Goal: Task Accomplishment & Management: Contribute content

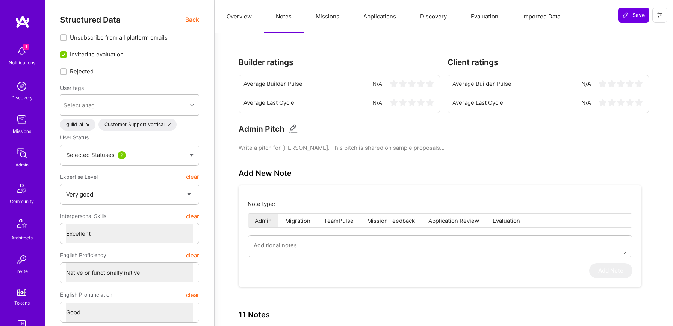
select select "5"
select select "7"
select select "6"
select select "DE"
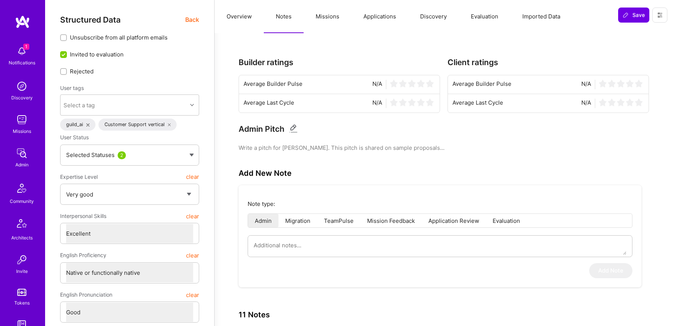
select select "Right Now"
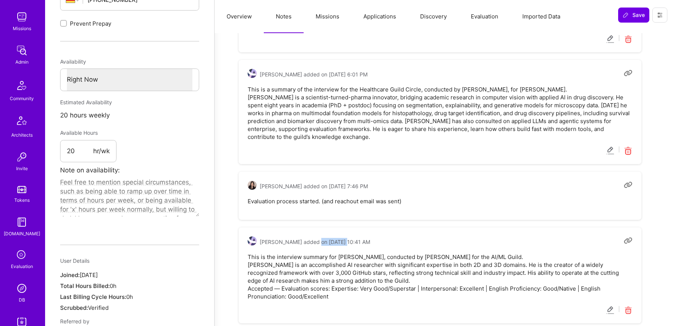
scroll to position [151, 0]
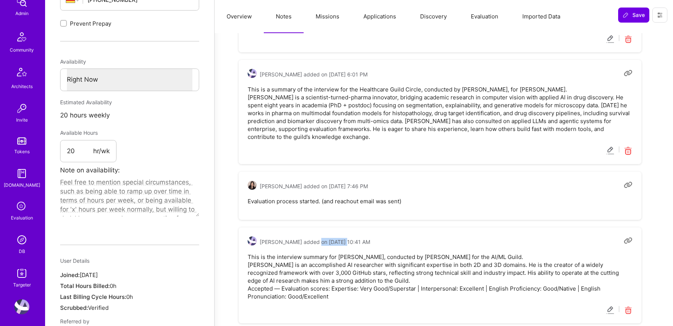
click at [19, 245] on img at bounding box center [21, 239] width 15 height 15
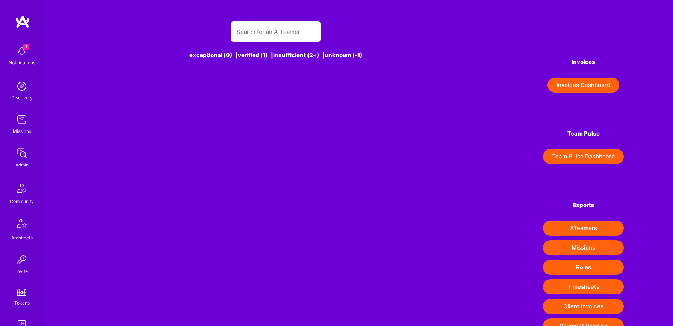
click at [286, 32] on input "text" at bounding box center [276, 31] width 78 height 19
paste input "Jeff Narucki"
type input "Jeff Narucki"
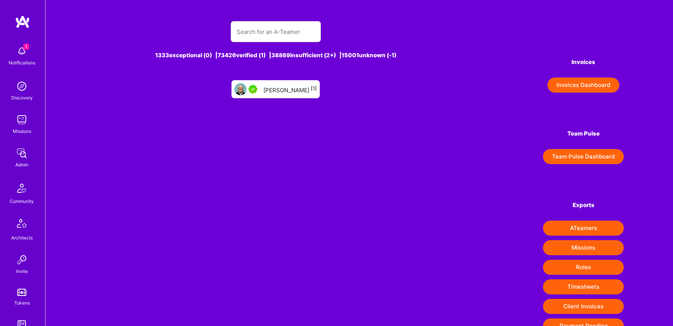
click at [277, 85] on div "Jeff Narucki [1]" at bounding box center [290, 89] width 53 height 10
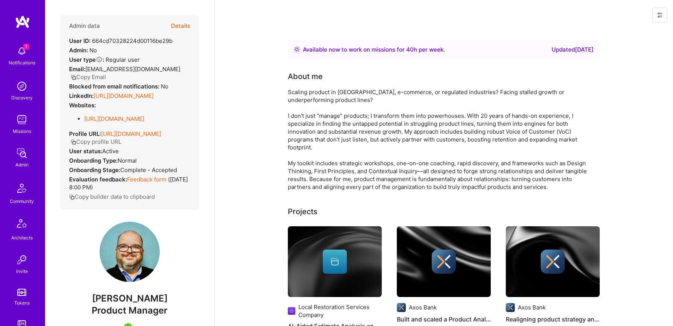
click at [188, 27] on button "Details" at bounding box center [180, 26] width 19 height 22
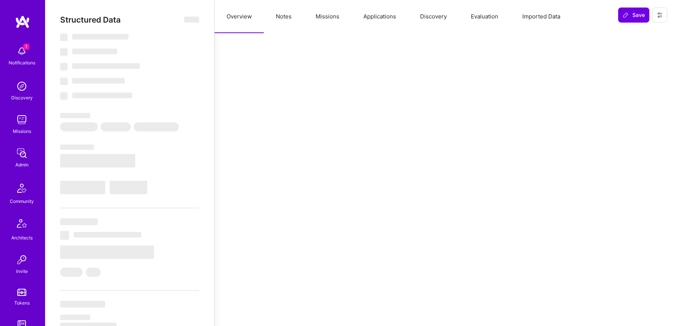
click at [290, 16] on button "Notes" at bounding box center [284, 16] width 40 height 33
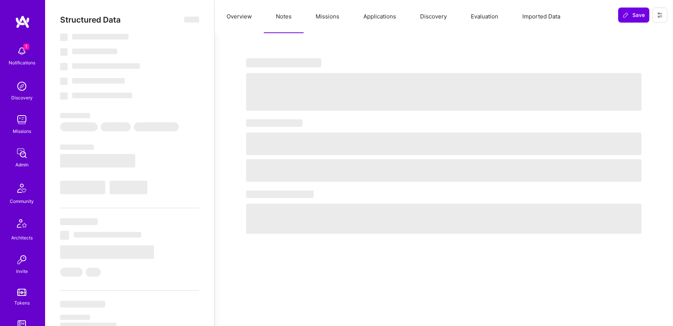
type textarea "x"
select select "Right Now"
select select "5"
select select "7"
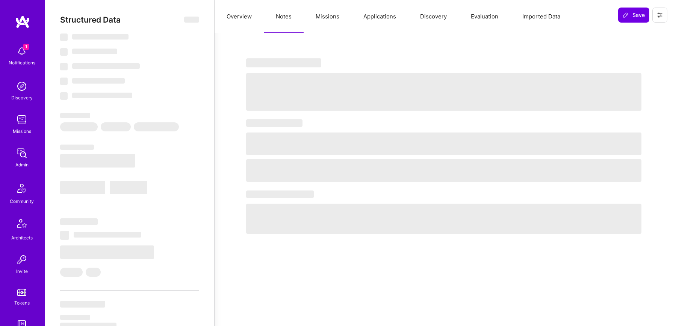
select select "7"
select select "US"
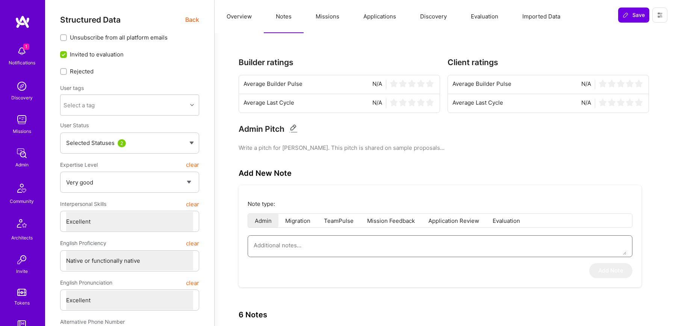
click at [331, 246] on textarea at bounding box center [440, 244] width 373 height 19
paste textarea "This is a summary of Jeff Narucki’s application for the AI/ML Guild – Fintech C…"
type textarea "x"
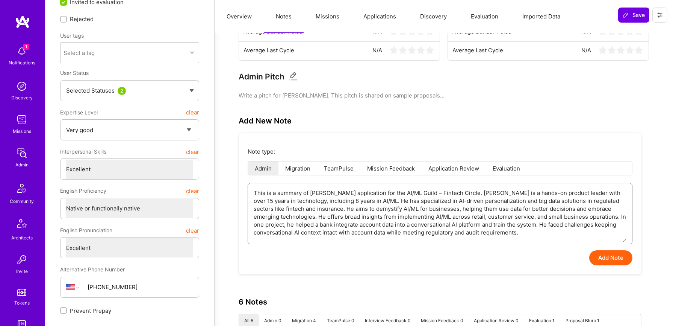
scroll to position [54, 0]
type textarea "This is a summary of Jeff Narucki’s application for the AI/ML Guild – Fintech C…"
click at [602, 259] on button "Add Note" at bounding box center [610, 256] width 43 height 15
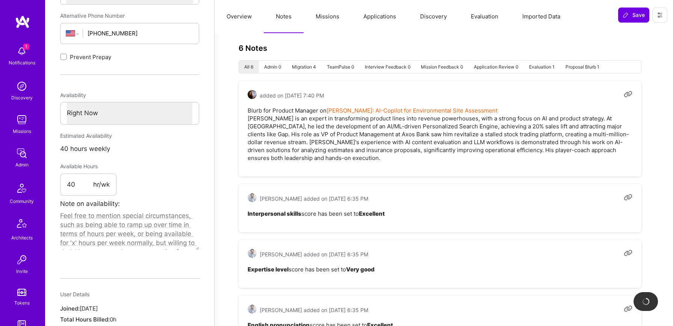
type textarea "x"
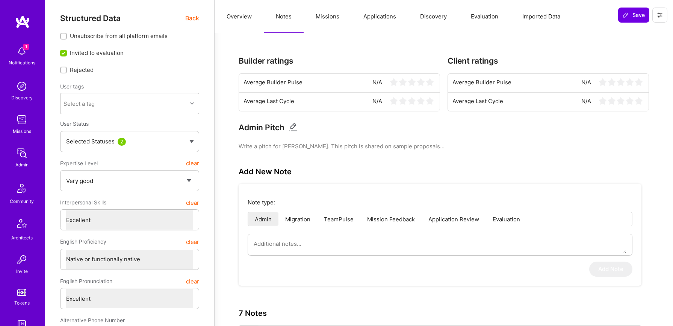
scroll to position [0, 0]
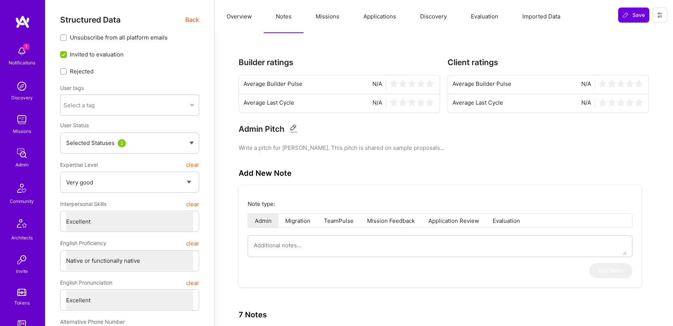
click at [477, 23] on button "Evaluation" at bounding box center [485, 16] width 52 height 33
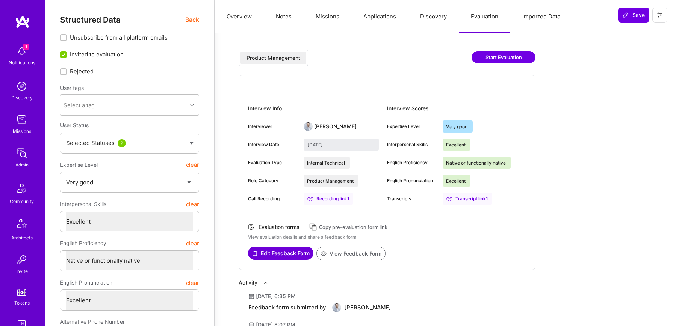
click at [359, 254] on button "View Feedback Form" at bounding box center [351, 253] width 69 height 14
click at [194, 21] on span "Back" at bounding box center [192, 19] width 14 height 9
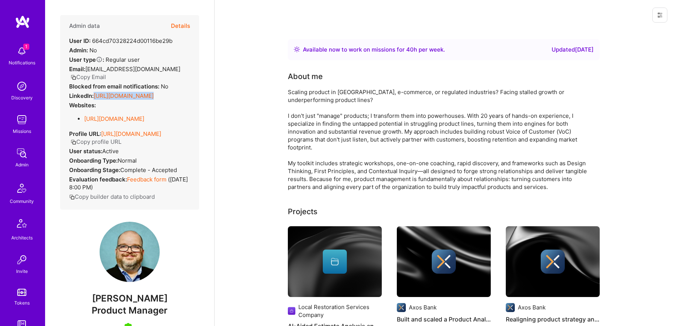
drag, startPoint x: 93, startPoint y: 88, endPoint x: 211, endPoint y: 89, distance: 117.7
click at [211, 89] on div "Admin data Details User ID: 664cd70328224d00116be29b Admin: No User type Regula…" at bounding box center [129, 163] width 169 height 326
copy div "https://linkedin.com/in/jeffnarucki"
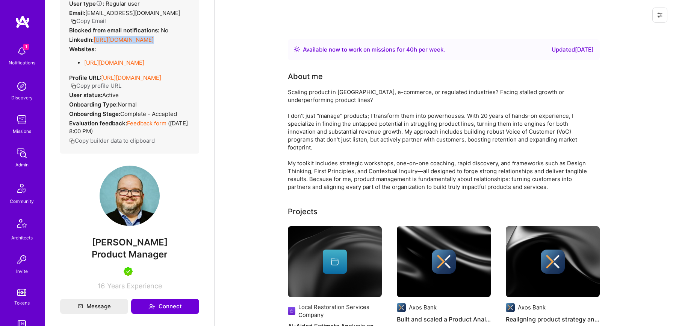
scroll to position [76, 0]
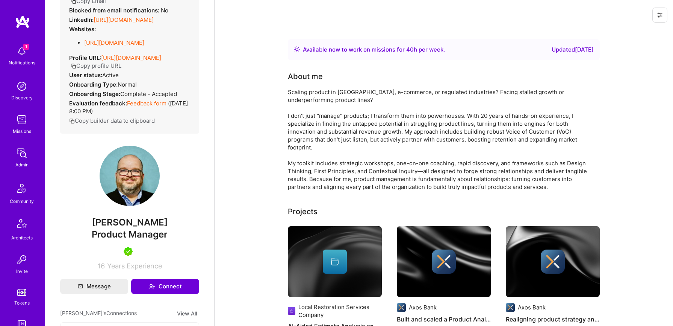
click at [152, 226] on span "Jeff Narucki" at bounding box center [129, 222] width 139 height 11
click at [152, 236] on span "Product Manager" at bounding box center [130, 234] width 76 height 11
copy span "Product Manager"
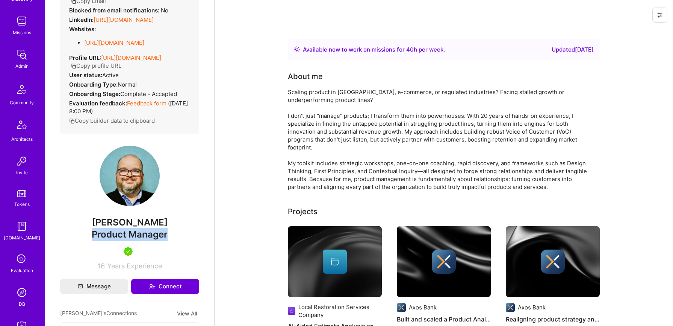
scroll to position [114, 0]
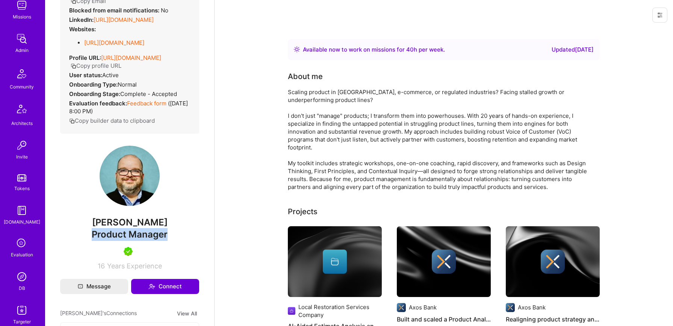
click at [22, 269] on img at bounding box center [21, 276] width 15 height 15
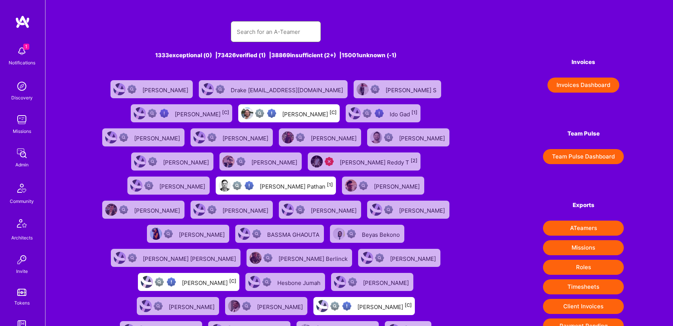
click at [270, 32] on input "text" at bounding box center [276, 31] width 78 height 19
paste input "David Mrva"
type input "David Mrva"
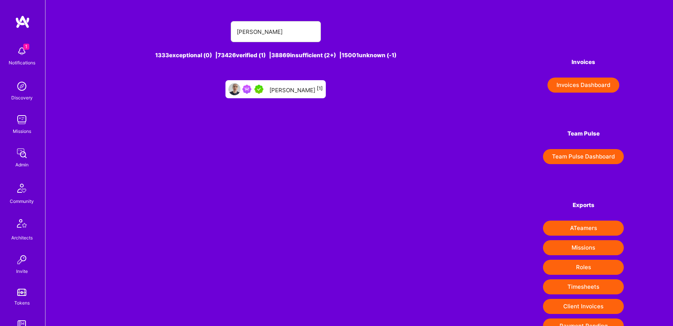
click at [288, 90] on div "David Mrva [1]" at bounding box center [296, 89] width 53 height 10
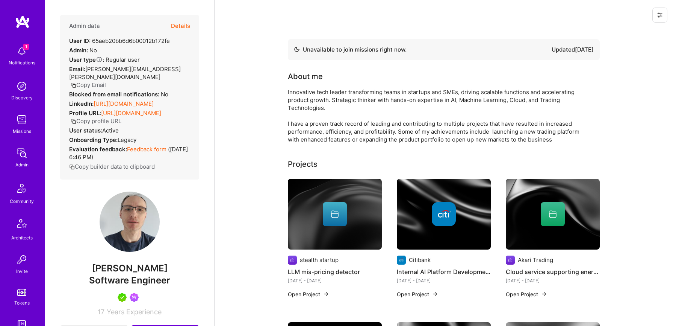
click at [183, 25] on button "Details" at bounding box center [180, 26] width 19 height 22
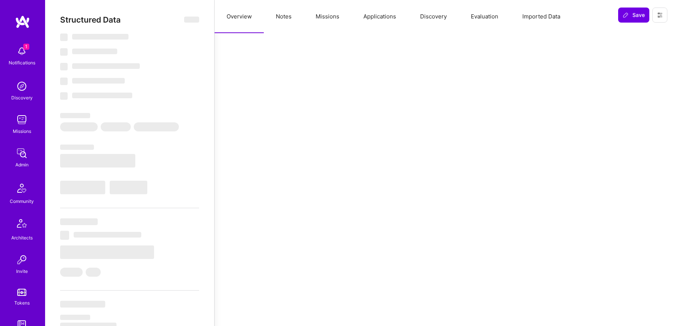
click at [278, 17] on button "Notes" at bounding box center [284, 16] width 40 height 33
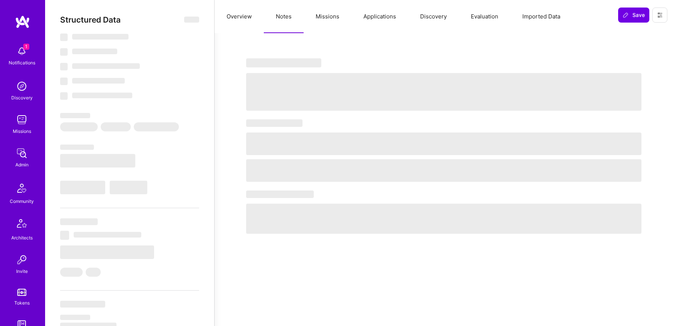
type textarea "x"
select select "Not Available"
select select "6 Months"
select select "5"
select select "7"
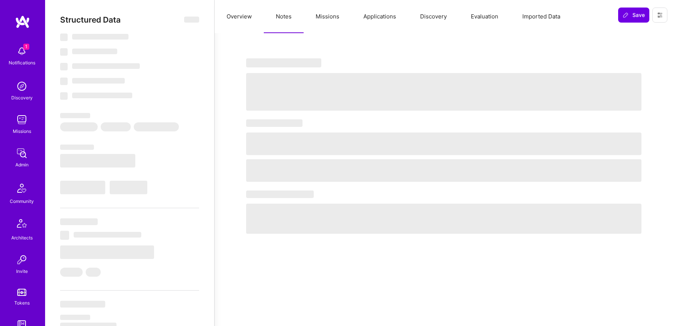
select select "7"
select select "GB"
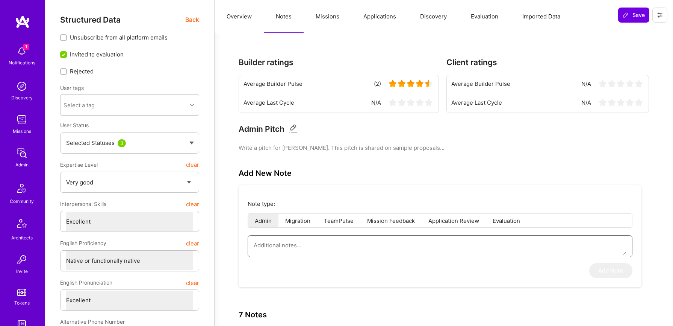
click at [369, 248] on textarea at bounding box center [440, 244] width 373 height 19
paste textarea "This is a summary of David Mrva’s application for the AI/ML Guild – Fintech Cir…"
type textarea "x"
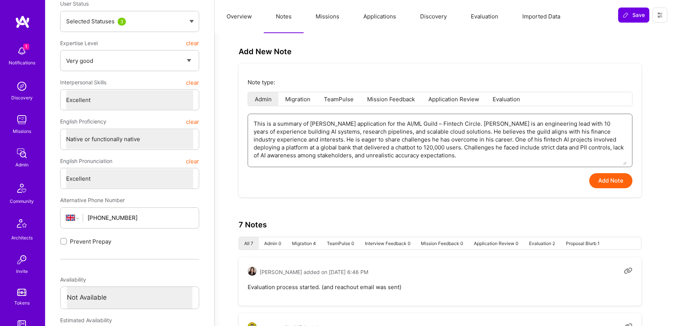
scroll to position [124, 0]
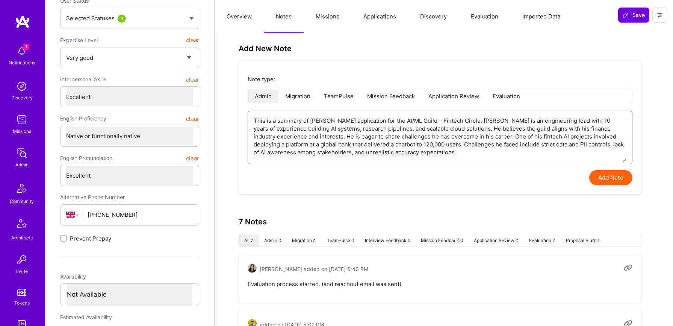
type textarea "This is a summary of David Mrva’s application for the AI/ML Guild – Fintech Cir…"
click at [625, 177] on button "Add Note" at bounding box center [610, 177] width 43 height 15
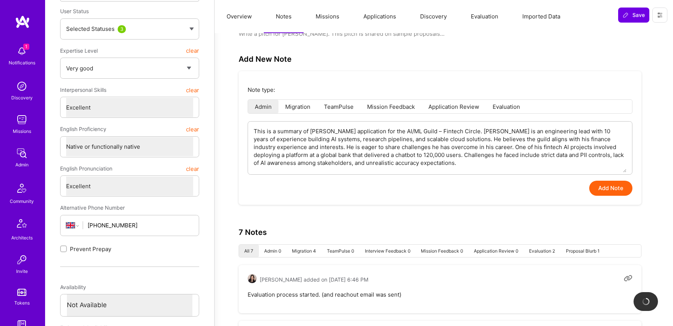
type textarea "x"
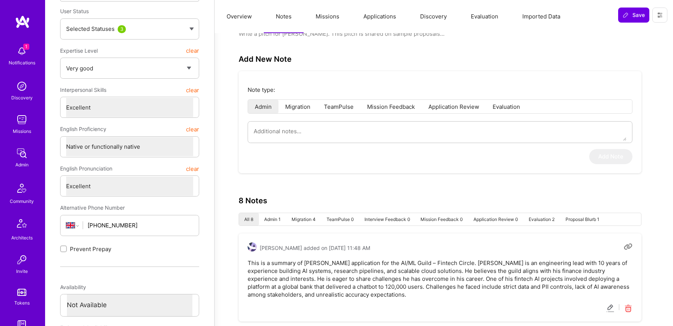
click at [482, 18] on button "Evaluation" at bounding box center [485, 16] width 52 height 33
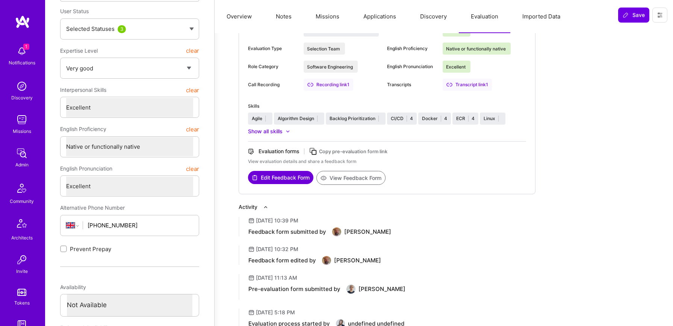
click at [353, 180] on button "View Feedback Form" at bounding box center [351, 178] width 69 height 14
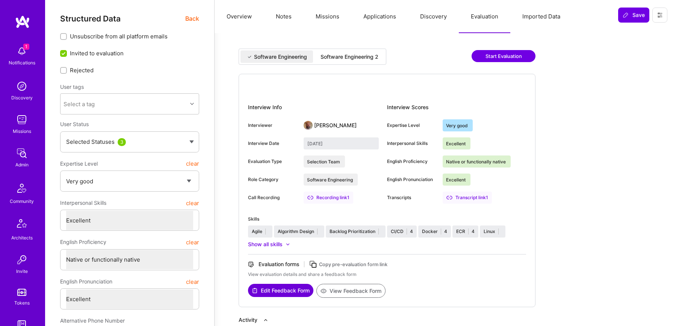
scroll to position [0, 0]
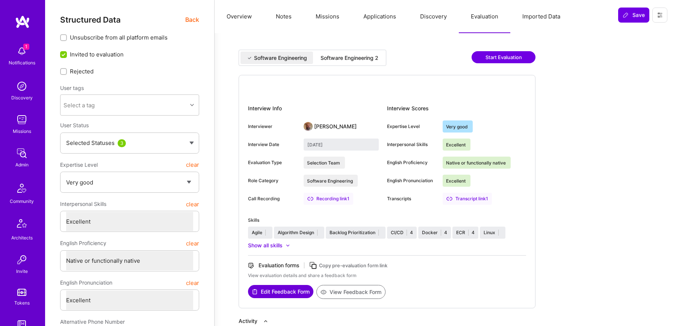
click at [191, 20] on span "Back" at bounding box center [192, 19] width 14 height 9
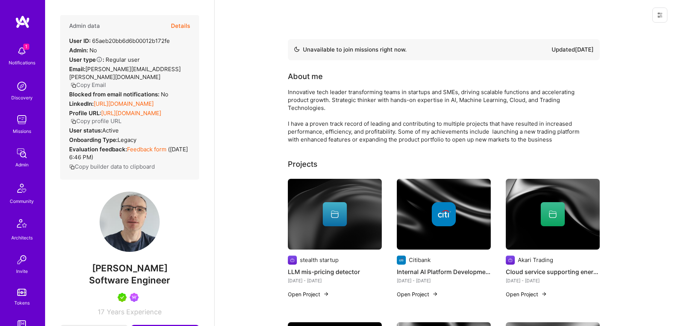
click at [144, 284] on span "Software Engineer" at bounding box center [129, 279] width 81 height 11
copy span "Software Engineer"
click at [97, 100] on link "https://linkedin.com/in/david-mrva-1025b8" at bounding box center [124, 103] width 60 height 7
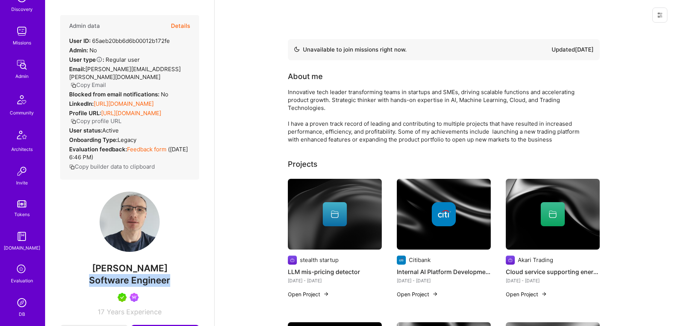
scroll to position [105, 0]
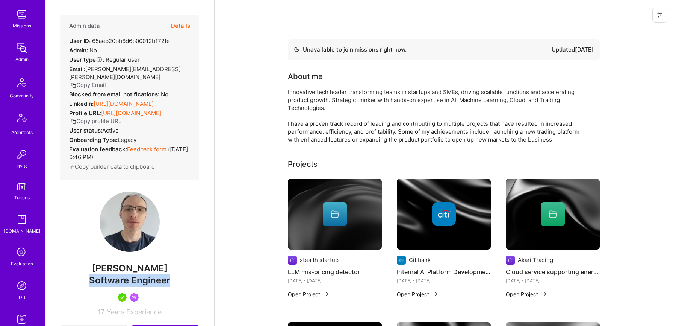
click at [16, 291] on img at bounding box center [21, 285] width 15 height 15
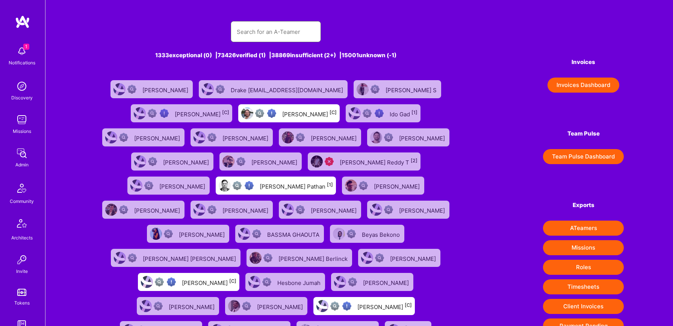
click at [264, 32] on input "text" at bounding box center [276, 31] width 78 height 19
paste input "chris davies"
type input "chris davies"
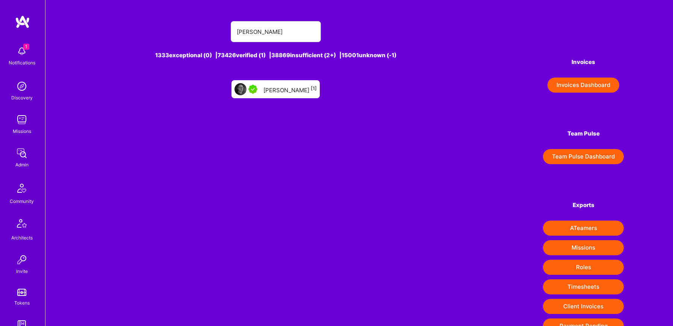
click at [271, 85] on div "Chris Davies [1]" at bounding box center [290, 89] width 53 height 10
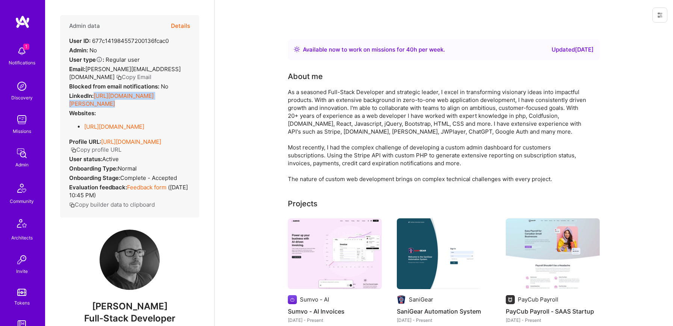
drag, startPoint x: 94, startPoint y: 87, endPoint x: 138, endPoint y: 100, distance: 45.7
click at [138, 100] on div "Admin data Details User ID: 677c141984557200136fcac0 Admin: No User type Regula…" at bounding box center [129, 116] width 139 height 202
copy div "https://linkedin.com/in/chris-davies-3a76a02"
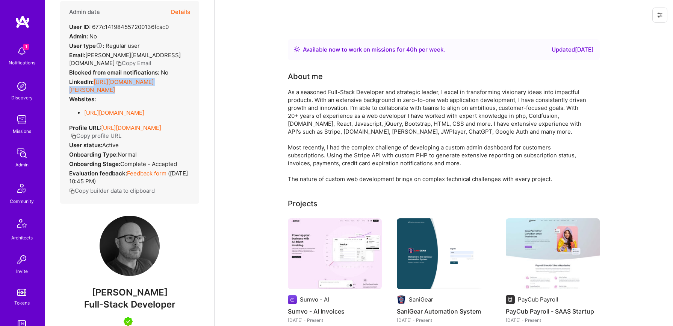
scroll to position [18, 0]
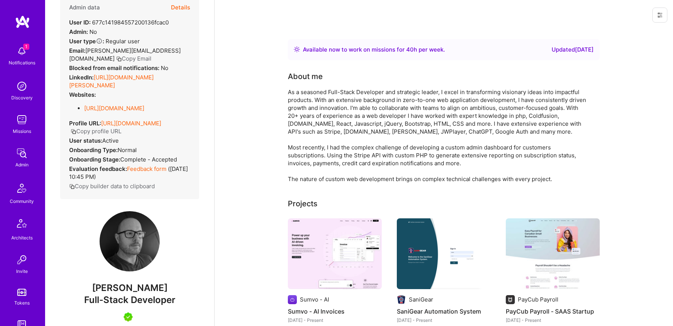
click at [155, 298] on span "Full-Stack Developer" at bounding box center [129, 299] width 91 height 11
copy span "Full-Stack Developer"
click at [181, 3] on button "Details" at bounding box center [180, 8] width 19 height 22
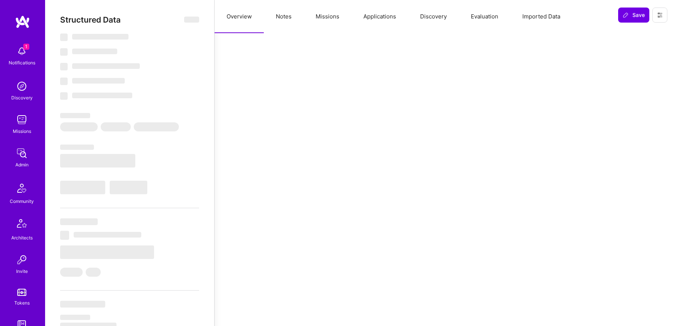
click at [477, 17] on button "Evaluation" at bounding box center [485, 16] width 52 height 33
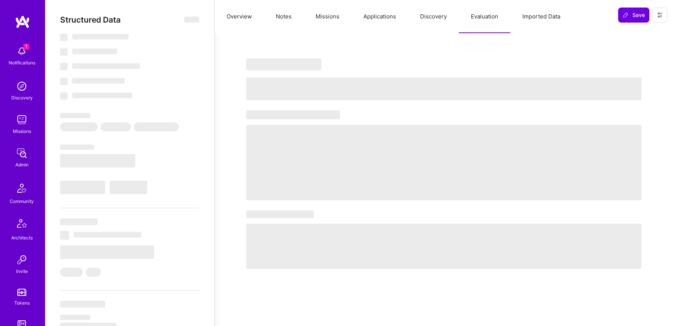
type textarea "x"
select select "Right Now"
select select "5"
select select "7"
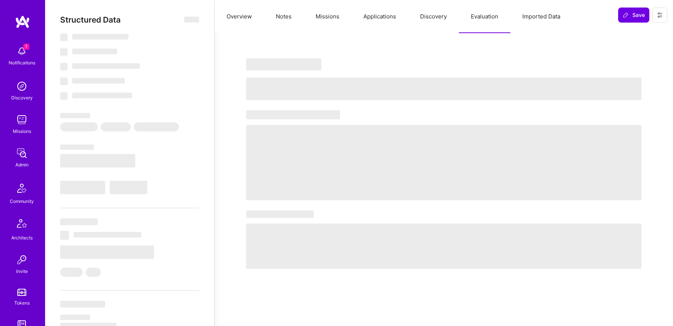
select select "7"
select select "CA"
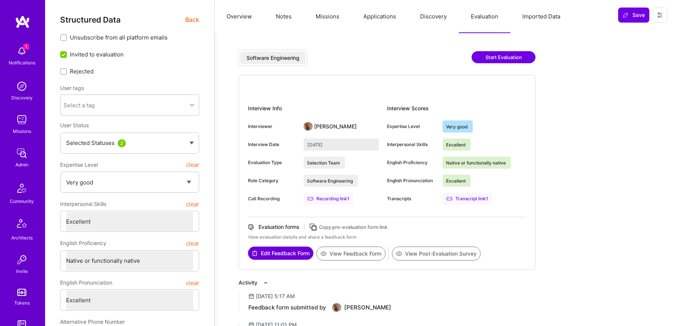
click at [434, 258] on button "View Post-Evaluation Survey" at bounding box center [436, 253] width 89 height 14
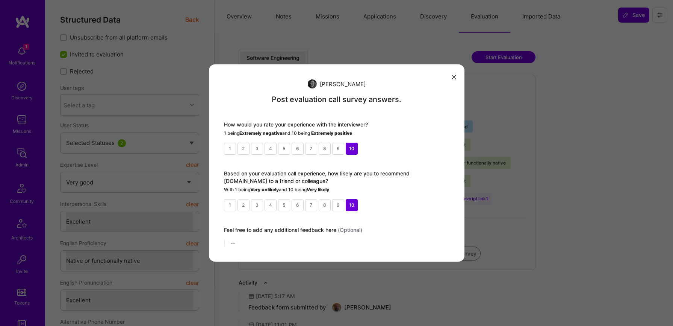
click at [455, 77] on icon "modal" at bounding box center [454, 77] width 5 height 5
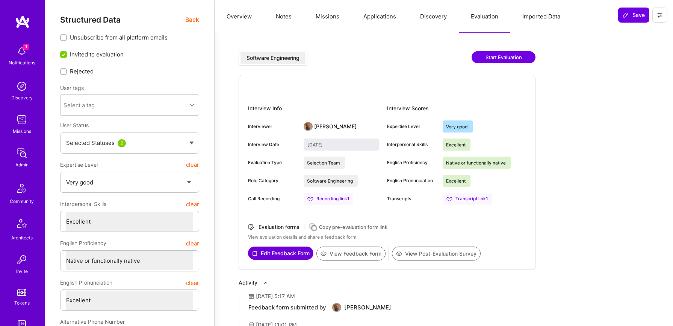
click at [359, 253] on button "View Feedback Form" at bounding box center [351, 253] width 69 height 14
click at [295, 15] on button "Notes" at bounding box center [284, 16] width 40 height 33
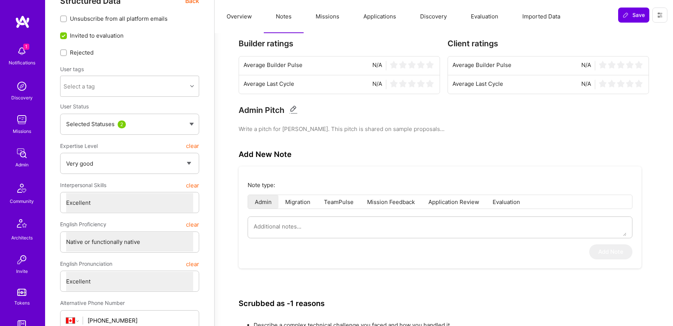
scroll to position [0, 0]
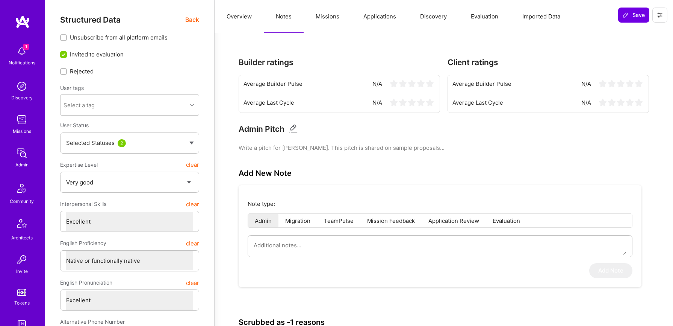
click at [196, 21] on span "Back" at bounding box center [192, 19] width 14 height 9
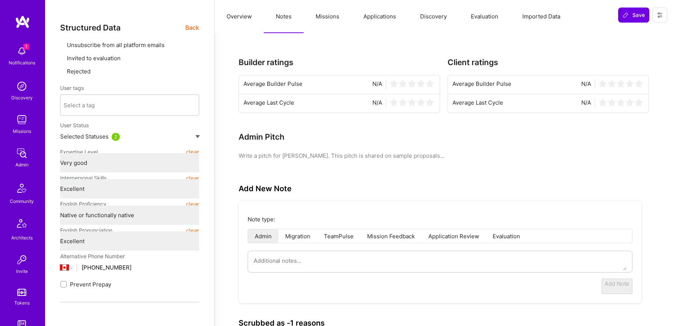
type textarea "x"
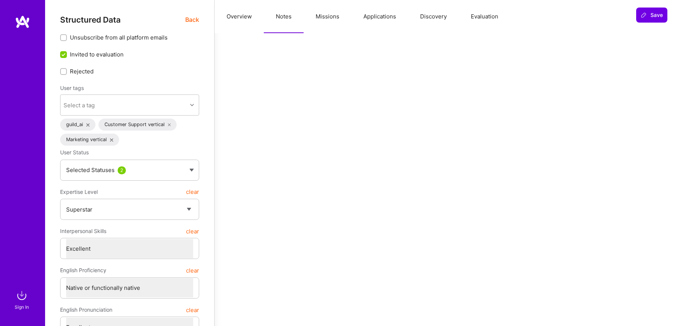
select select "7"
select select "AU"
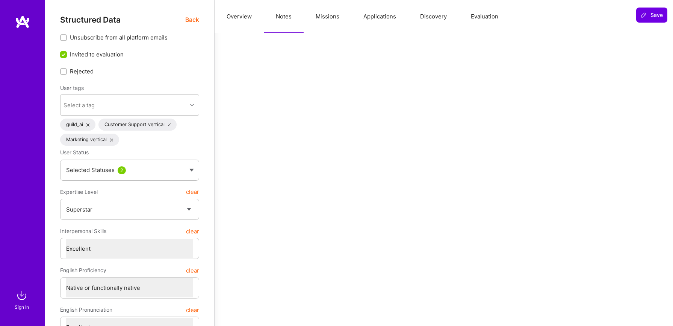
select select "Right Now"
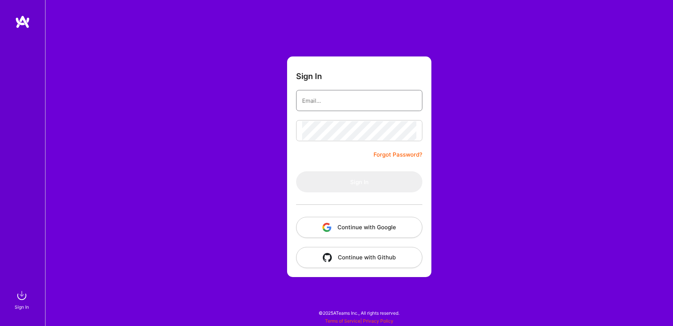
type input "ayala@a.team"
click at [362, 228] on button "Continue with Google" at bounding box center [359, 227] width 126 height 21
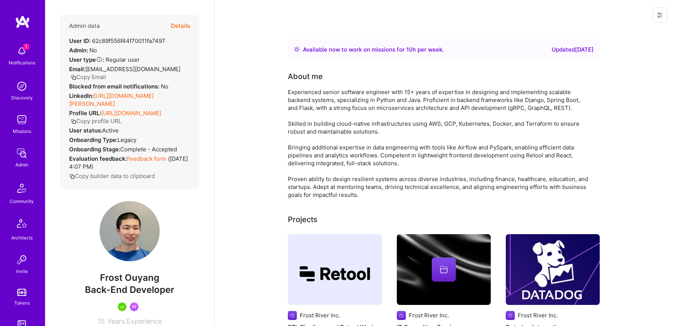
click at [185, 28] on button "Details" at bounding box center [180, 26] width 19 height 22
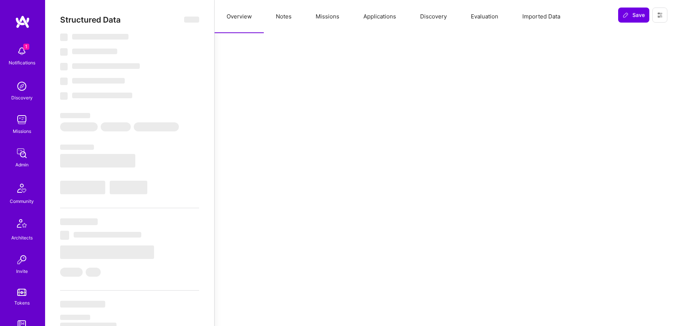
click at [283, 15] on button "Notes" at bounding box center [284, 16] width 40 height 33
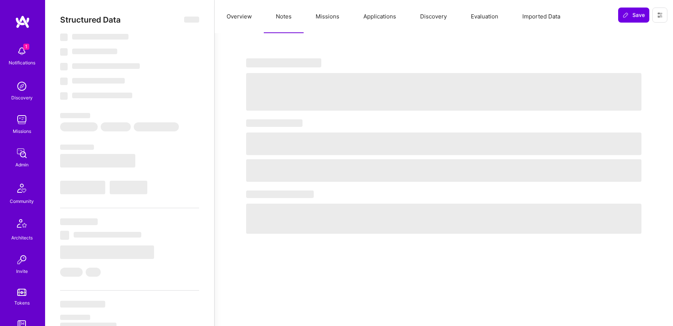
select select "Right Now"
select select "5"
select select "7"
select select "6"
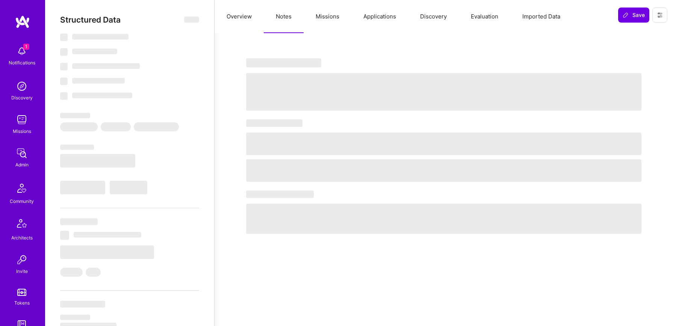
select select "CA"
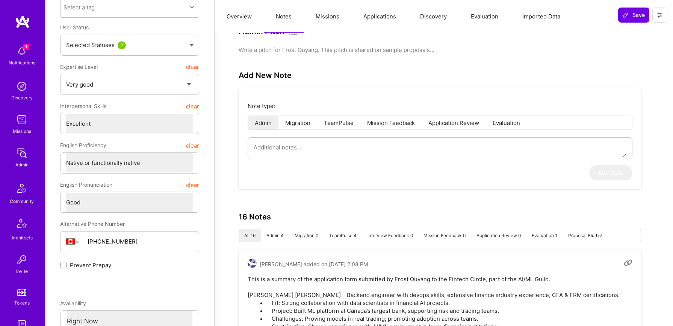
scroll to position [94, 0]
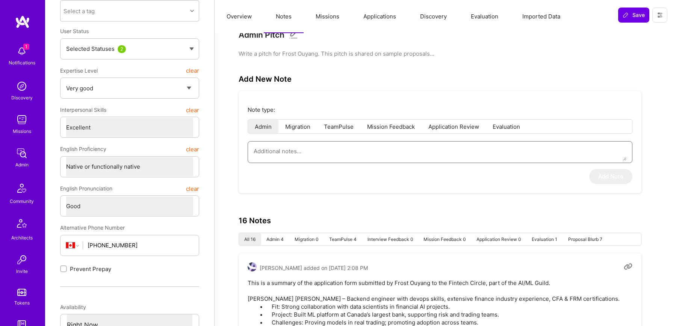
click at [359, 152] on textarea at bounding box center [440, 150] width 373 height 19
paste textarea "This is a summary of Frost Ouyang’s interview for the AI/ML Guild, conducted by…"
type textarea "x"
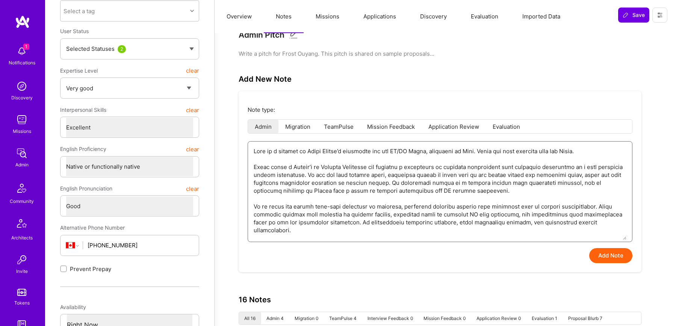
type textarea "This is a summary of Frost Ouyang’s interview for the AI/ML Guild, conducted by…"
click at [607, 252] on button "Add Note" at bounding box center [610, 255] width 43 height 15
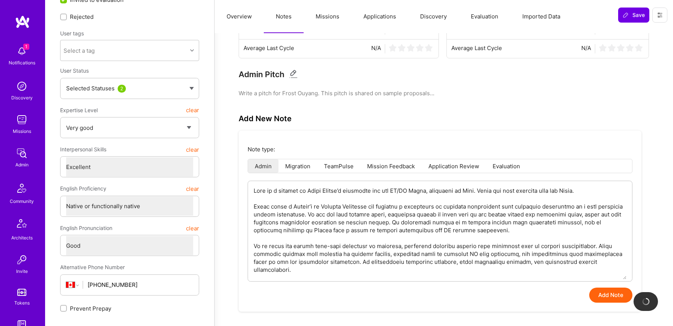
scroll to position [34, 0]
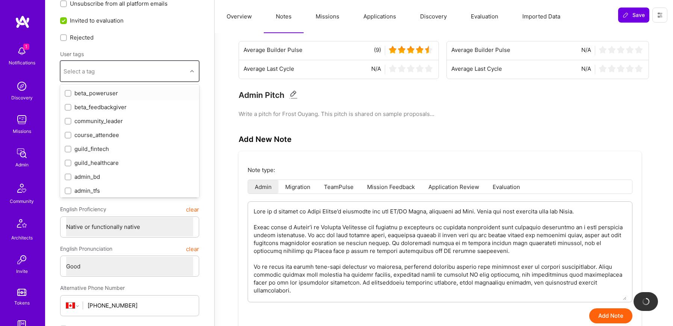
click at [129, 69] on div "Select a tag" at bounding box center [124, 71] width 127 height 15
type textarea "x"
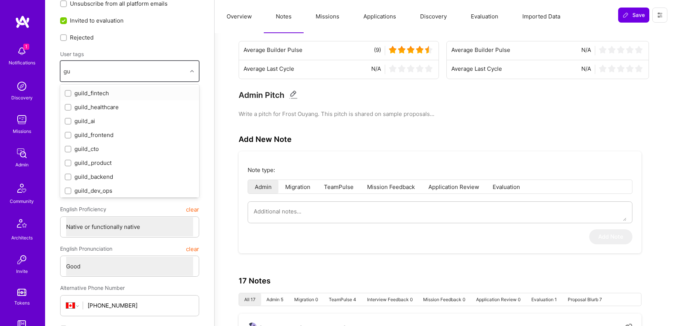
type input "gui"
click at [117, 121] on div "guild_ai" at bounding box center [130, 121] width 130 height 8
checkbox input "true"
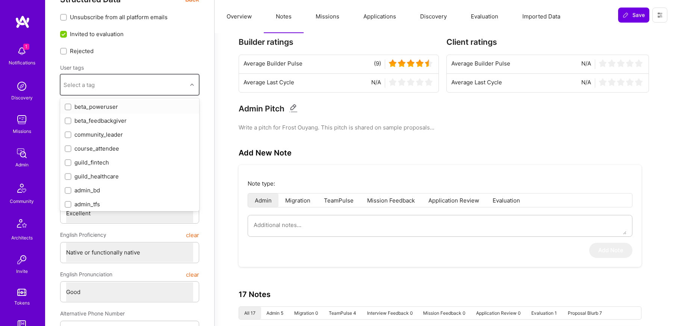
scroll to position [0, 0]
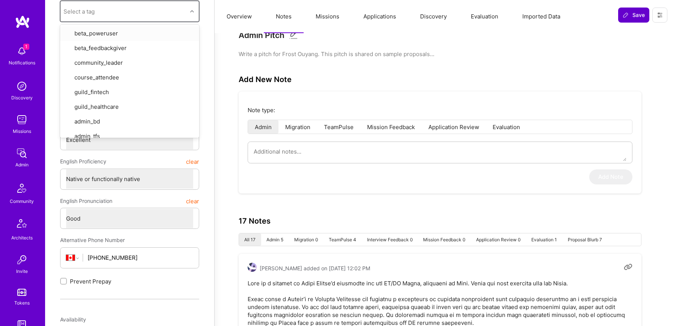
click at [640, 11] on span "Save" at bounding box center [634, 15] width 22 height 8
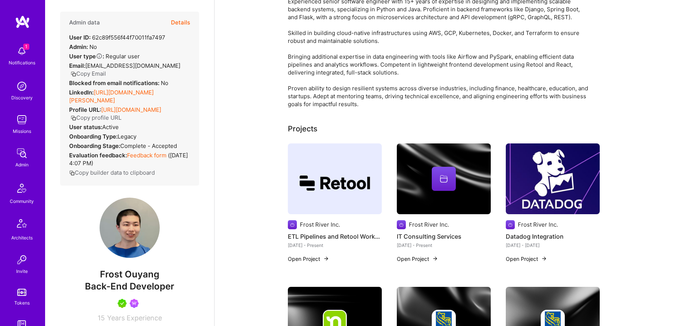
scroll to position [6, 0]
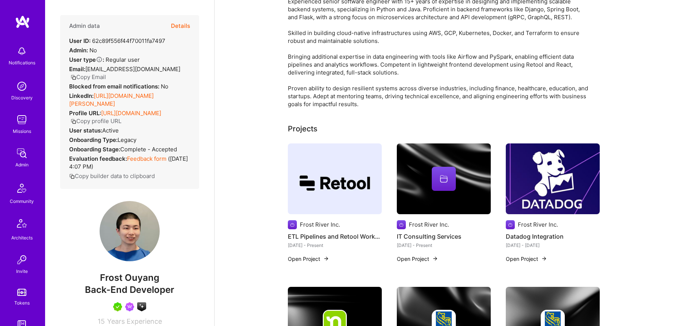
scroll to position [6, 0]
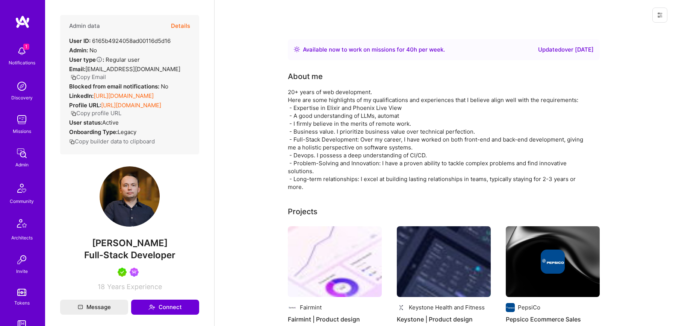
click at [182, 29] on button "Details" at bounding box center [180, 26] width 19 height 22
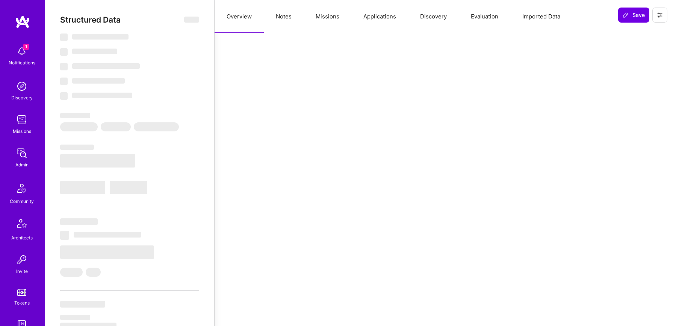
select select "Right Now"
select select "5"
select select "4"
select select "7"
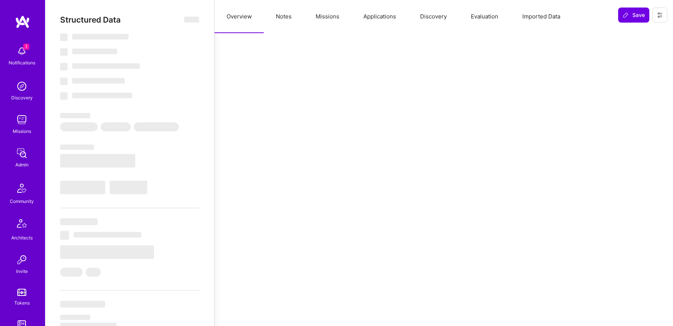
select select "PL"
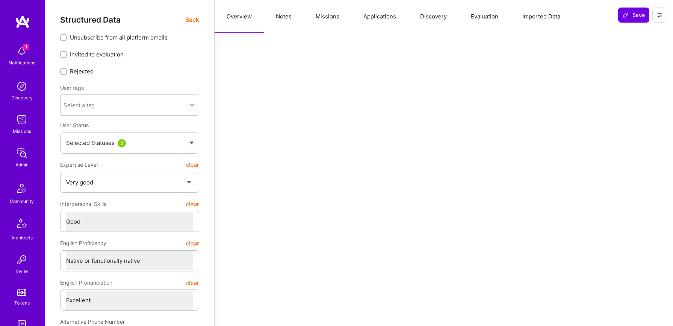
click at [294, 15] on button "Notes" at bounding box center [284, 16] width 40 height 33
type textarea "x"
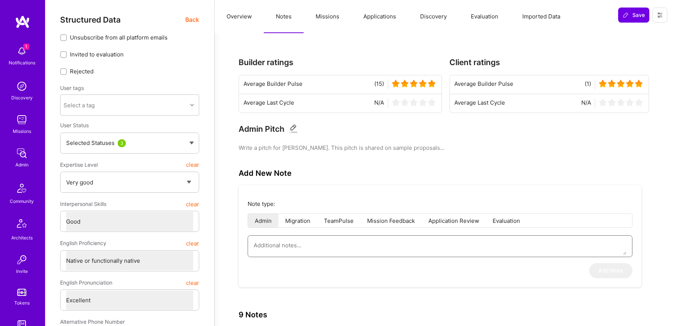
click at [353, 241] on textarea at bounding box center [440, 244] width 373 height 19
paste textarea "This is a summary of [PERSON_NAME] interview for the AI/ML Guild, conducted by …"
type textarea "This is a summary of [PERSON_NAME] interview for the AI/ML Guild, conducted by …"
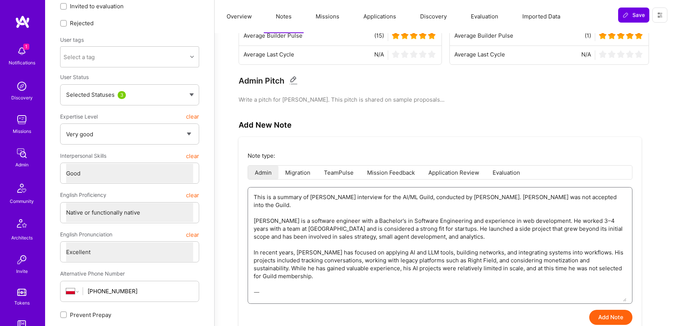
scroll to position [63, 0]
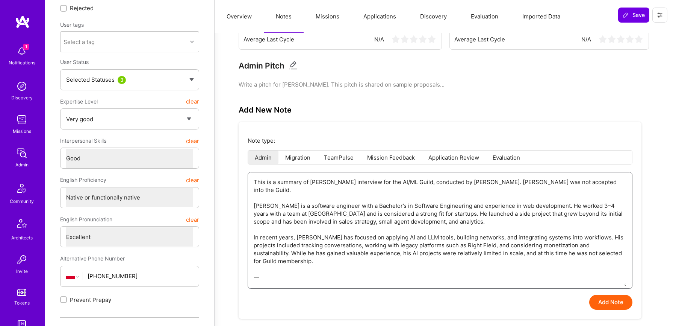
click at [306, 266] on textarea "This is a summary of [PERSON_NAME] interview for the AI/ML Guild, conducted by …" at bounding box center [440, 229] width 373 height 114
type textarea "x"
type textarea "This is a summary of [PERSON_NAME] interview for the AI/ML Guild, conducted by …"
type textarea "x"
type textarea "This is a summary of [PERSON_NAME] interview for the AI/ML Guild, conducted by …"
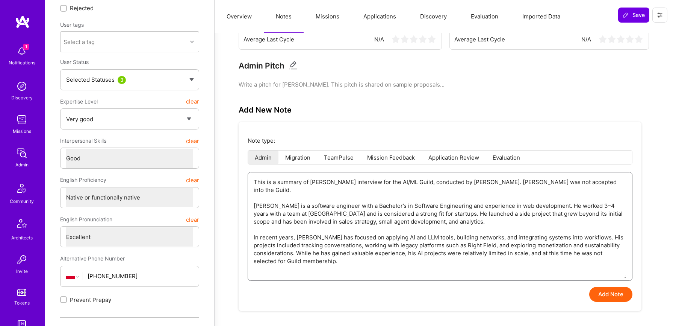
type textarea "x"
type textarea "This is a summary of [PERSON_NAME] interview for the AI/ML Guild, conducted by …"
type textarea "x"
type textarea "This is a summary of [PERSON_NAME] interview for the AI/ML Guild, conducted by …"
click at [606, 295] on button "Add Note" at bounding box center [610, 293] width 43 height 15
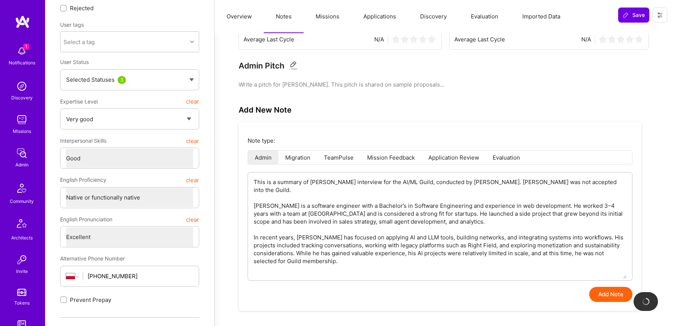
type textarea "x"
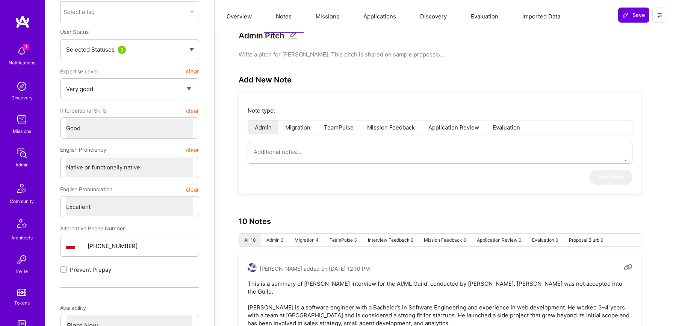
scroll to position [91, 0]
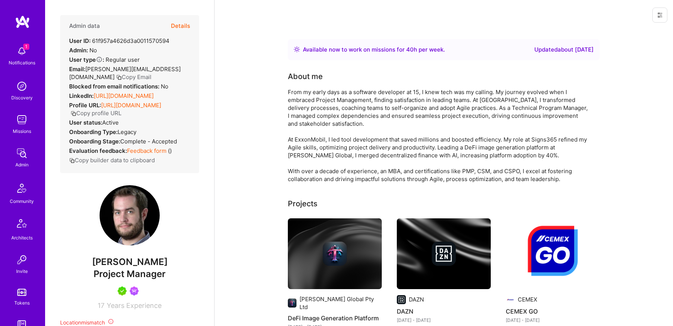
click at [178, 30] on button "Details" at bounding box center [180, 26] width 19 height 22
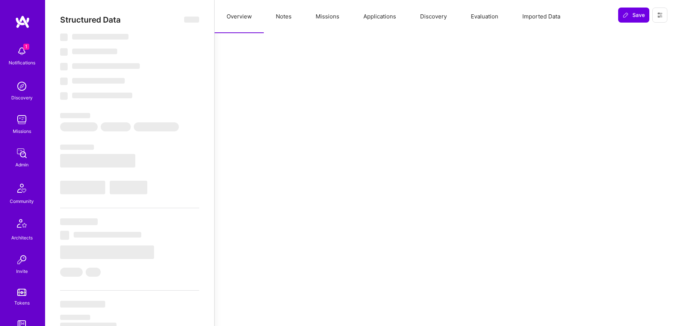
click at [284, 16] on button "Notes" at bounding box center [284, 16] width 40 height 33
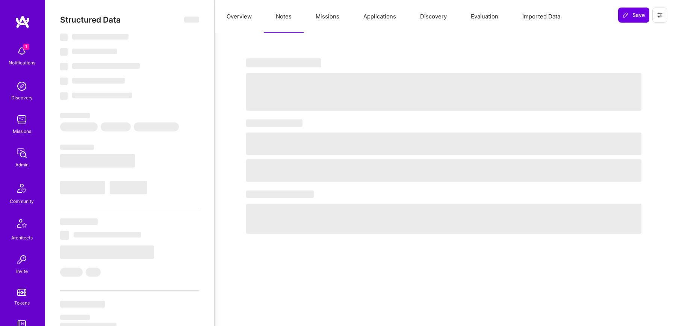
select select "Right Now"
select select "5"
select select "7"
select select "6"
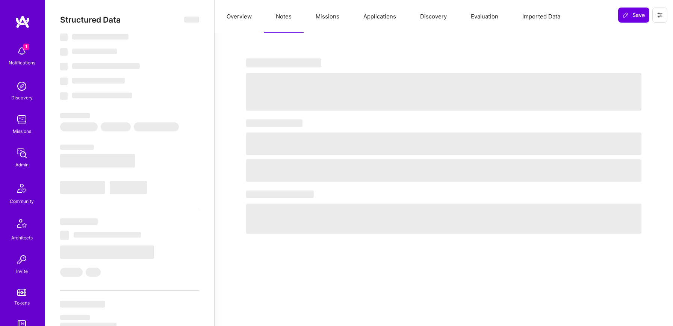
select select "CZ"
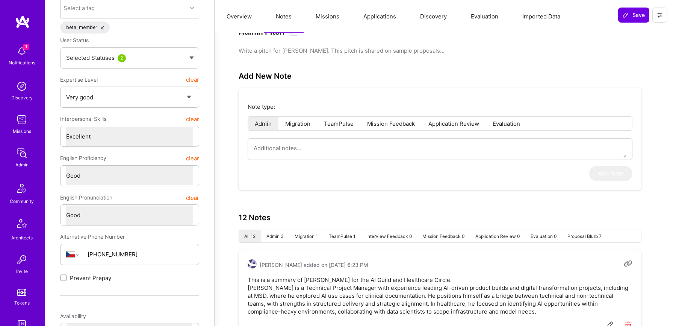
scroll to position [120, 0]
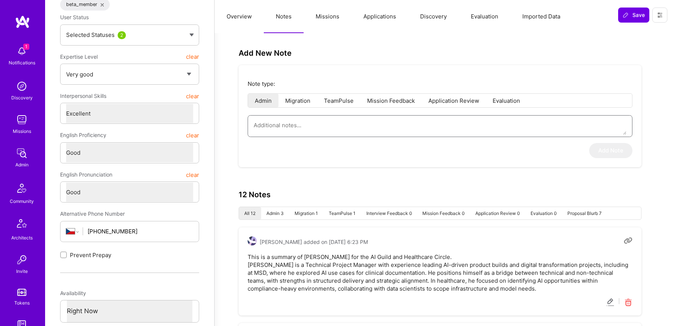
click at [331, 124] on textarea at bounding box center [440, 124] width 373 height 19
paste textarea "This is a summary of Federico Zablotzky’s interview for the AI/ML Guild, conduc…"
type textarea "x"
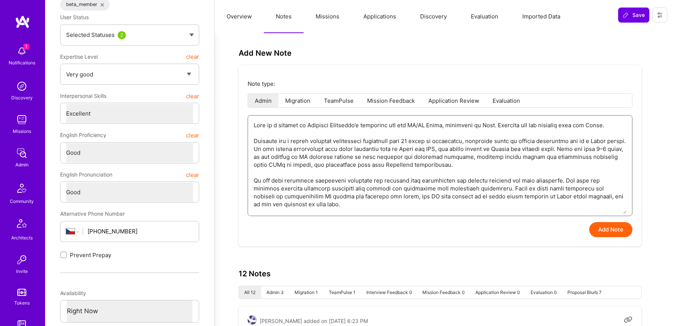
type textarea "This is a summary of Federico Zablotzky’s interview for the AI/ML Guild, conduc…"
click at [606, 233] on button "Add Note" at bounding box center [610, 229] width 43 height 15
type textarea "x"
